Goal: Browse casually

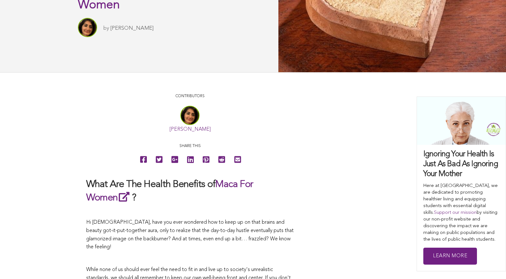
scroll to position [131, 0]
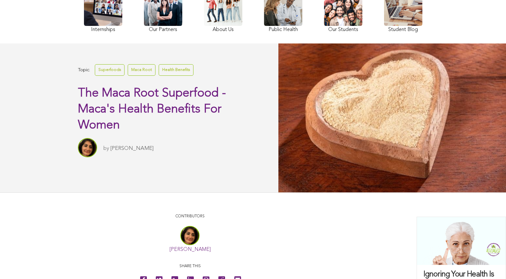
click at [324, 33] on link at bounding box center [343, 11] width 38 height 47
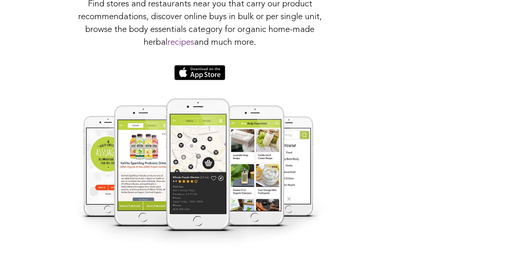
scroll to position [1221, 0]
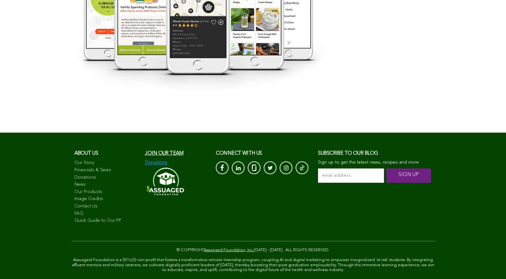
click at [74, 196] on link "Image Credits" at bounding box center [106, 199] width 64 height 6
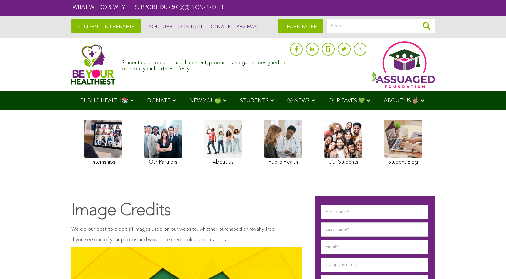
click at [71, 68] on img at bounding box center [93, 64] width 44 height 41
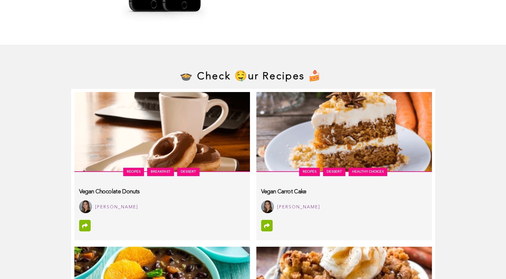
scroll to position [3078, 0]
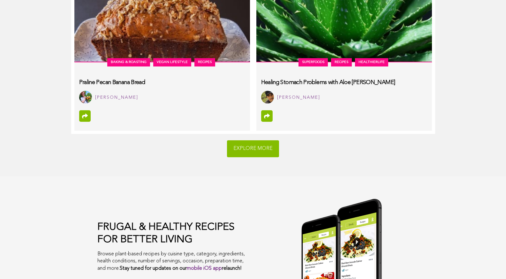
scroll to position [3475, 0]
